Goal: Task Accomplishment & Management: Manage account settings

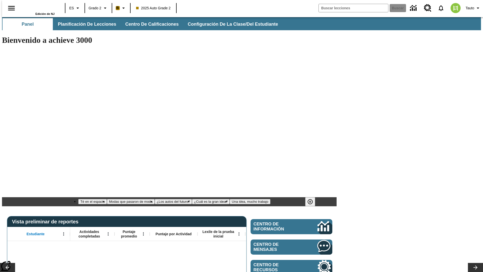
type input "-1"
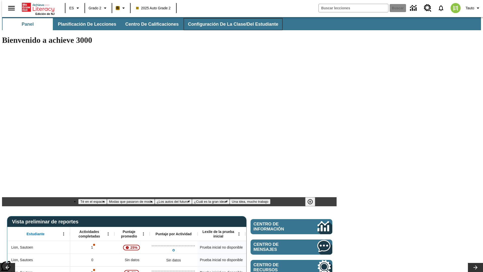
click at [228, 24] on span "Configuración de la clase/del estudiante" at bounding box center [233, 24] width 90 height 6
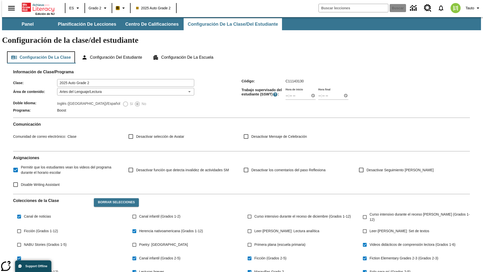
click at [39, 51] on button "Configuración de la clase" at bounding box center [41, 57] width 68 height 12
type input "17:35"
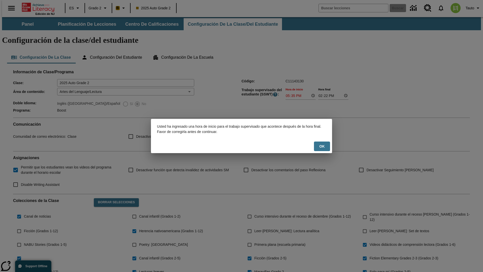
scroll to position [74, 0]
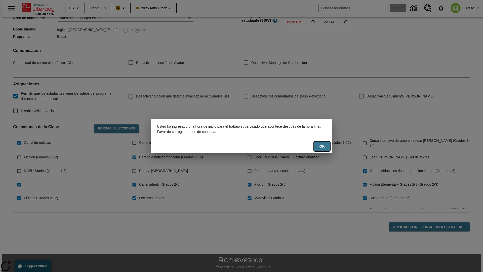
click at [322, 146] on button "OK" at bounding box center [322, 146] width 16 height 10
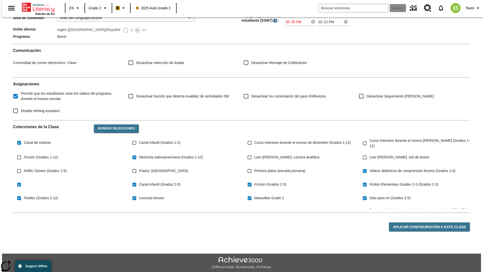
type input "17:35"
